Goal: Task Accomplishment & Management: Complete application form

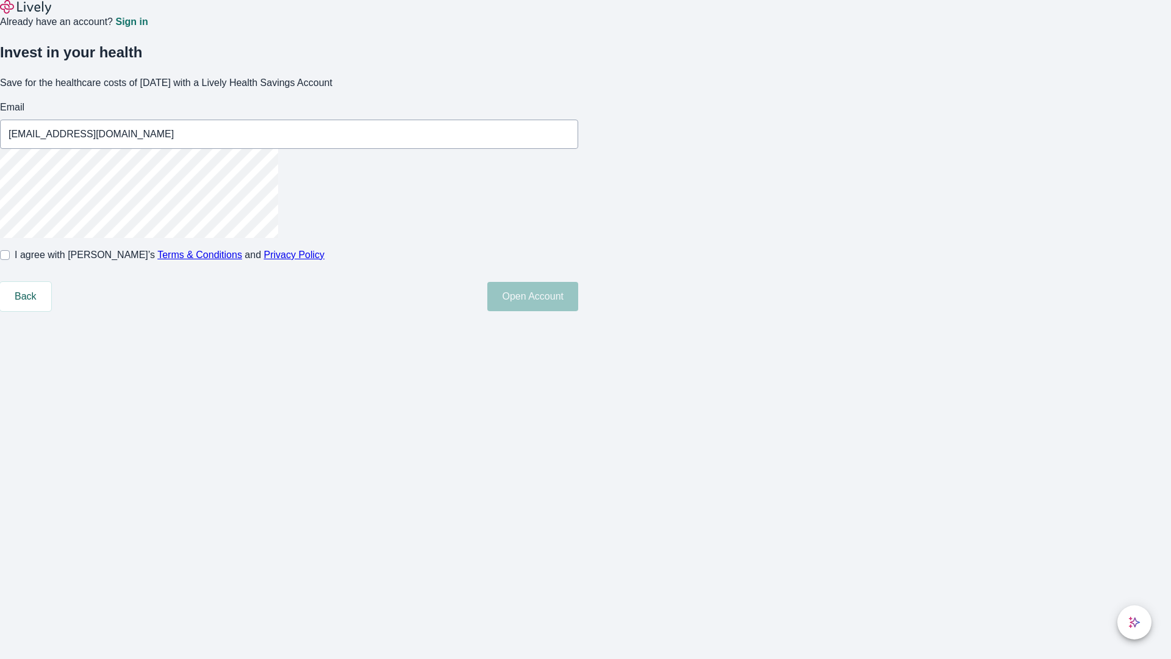
click at [10, 260] on input "I agree with Lively’s Terms & Conditions and Privacy Policy" at bounding box center [5, 255] width 10 height 10
checkbox input "true"
click at [578, 311] on button "Open Account" at bounding box center [533, 296] width 91 height 29
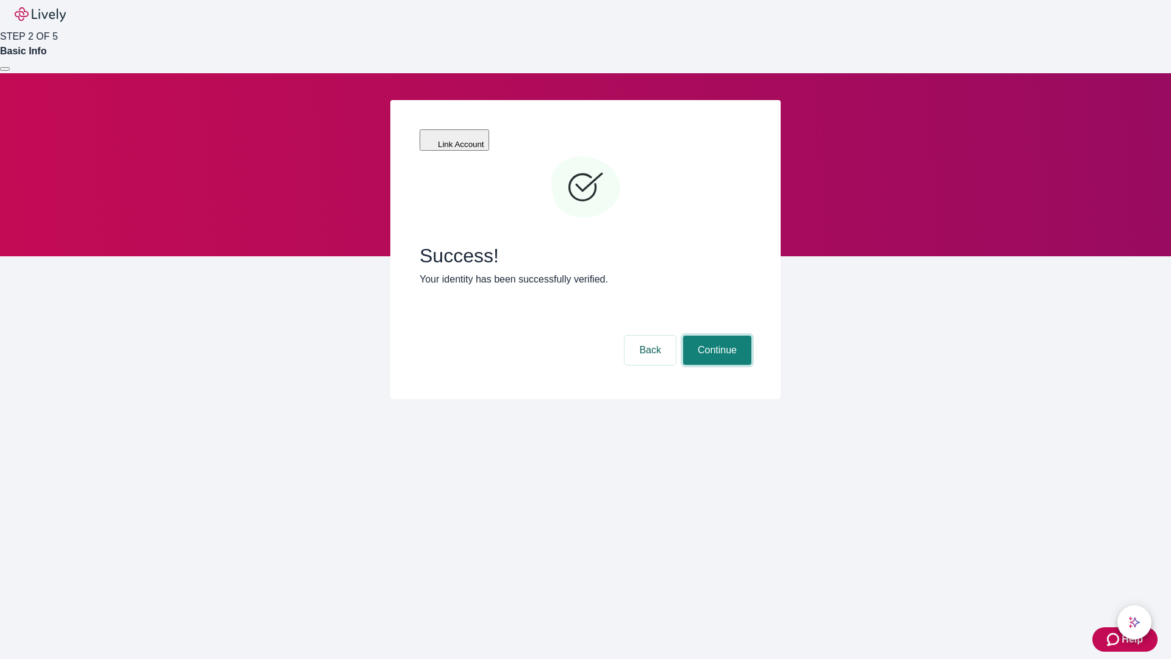
click at [716, 336] on button "Continue" at bounding box center [717, 350] width 68 height 29
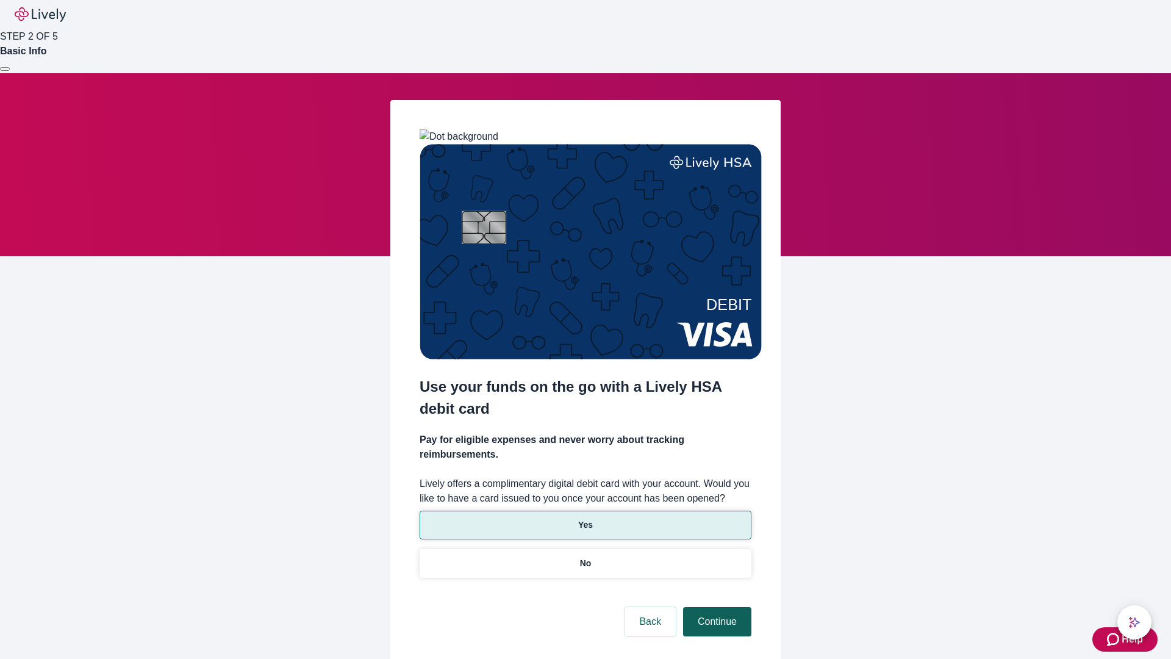
click at [585, 557] on p "No" at bounding box center [586, 563] width 12 height 13
click at [716, 607] on button "Continue" at bounding box center [717, 621] width 68 height 29
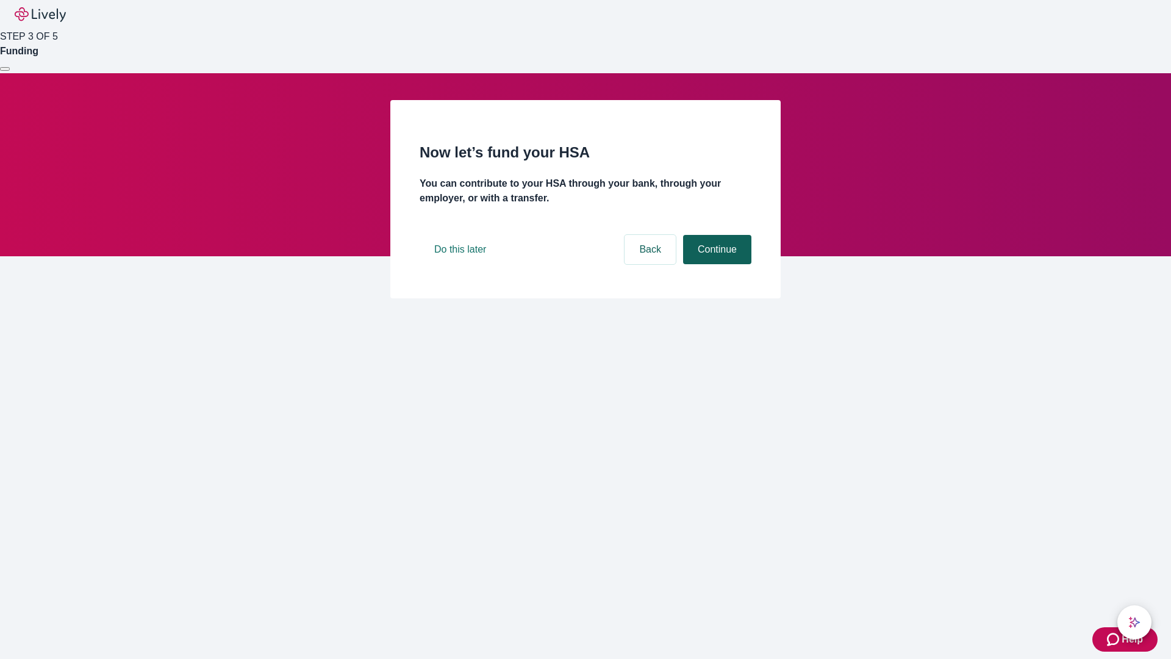
click at [716, 264] on button "Continue" at bounding box center [717, 249] width 68 height 29
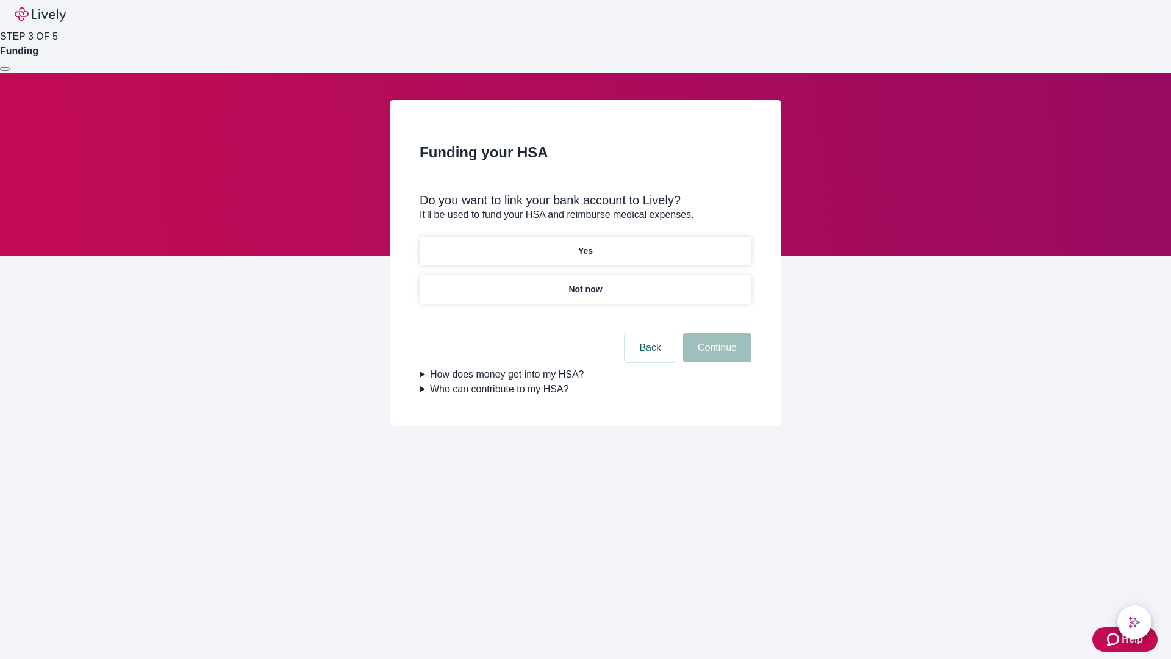
click at [585, 283] on p "Not now" at bounding box center [586, 289] width 34 height 13
click at [716, 355] on button "Continue" at bounding box center [717, 347] width 68 height 29
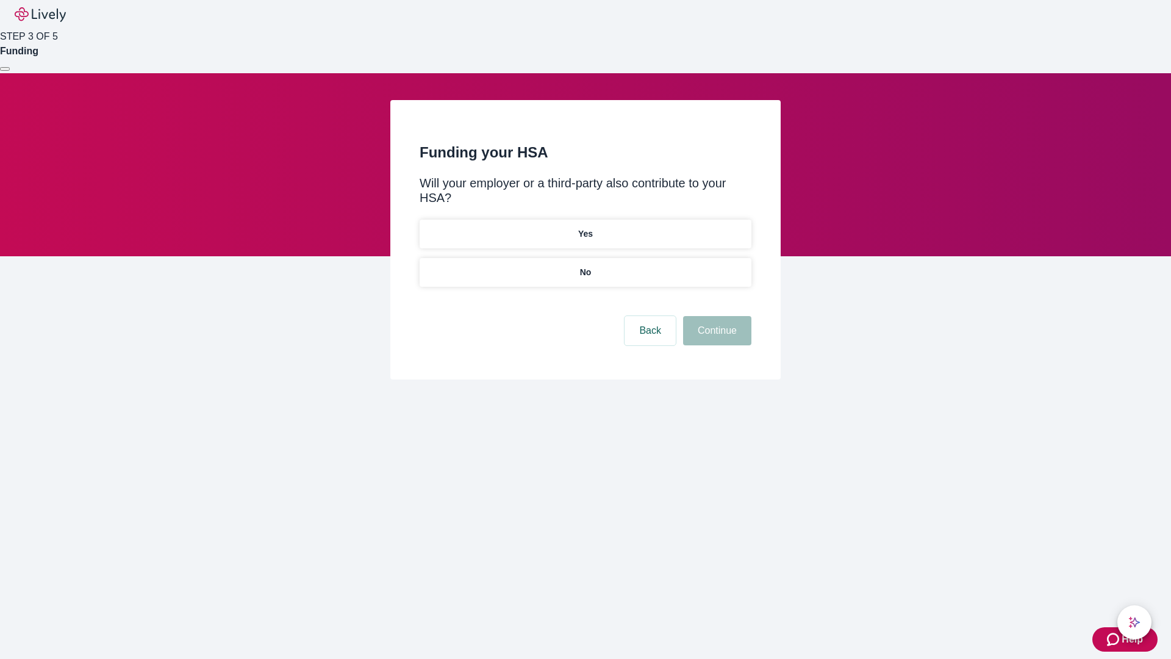
click at [585, 266] on p "No" at bounding box center [586, 272] width 12 height 13
click at [716, 316] on button "Continue" at bounding box center [717, 330] width 68 height 29
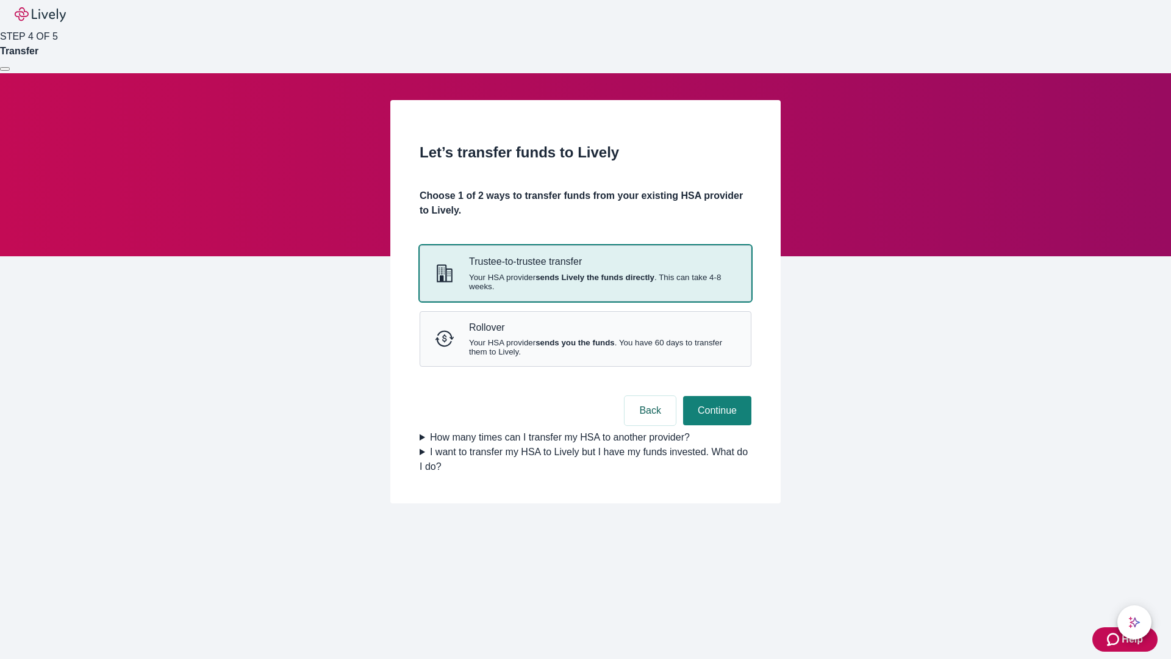
click at [585, 282] on strong "sends Lively the funds directly" at bounding box center [595, 277] width 119 height 9
click at [716, 425] on button "Continue" at bounding box center [717, 410] width 68 height 29
